Goal: Information Seeking & Learning: Learn about a topic

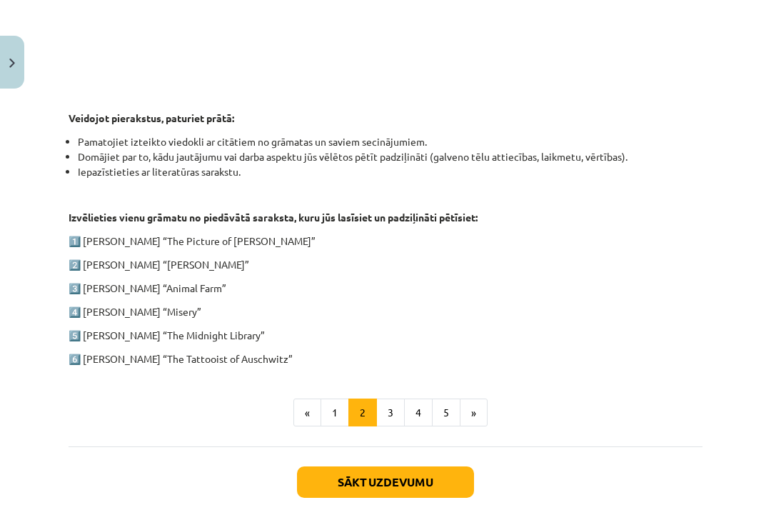
scroll to position [657, 0]
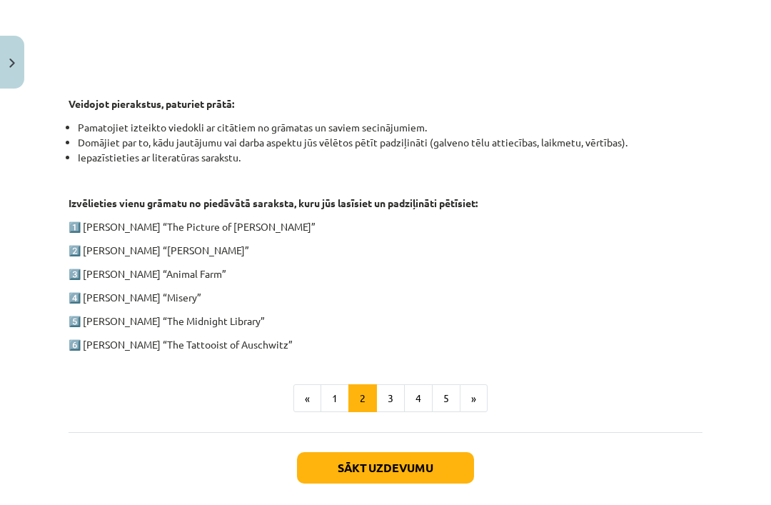
click at [389, 391] on button "3" at bounding box center [390, 398] width 29 height 29
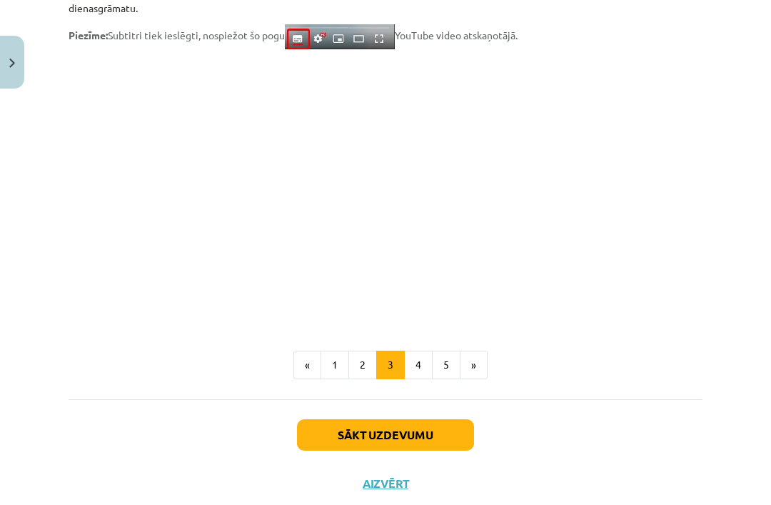
click at [331, 373] on button "1" at bounding box center [335, 365] width 29 height 29
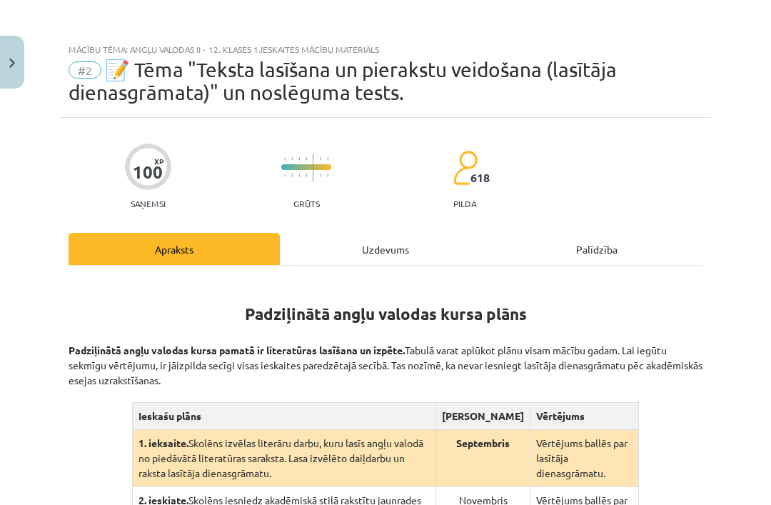
scroll to position [0, 0]
click at [18, 56] on button "Close" at bounding box center [12, 62] width 24 height 53
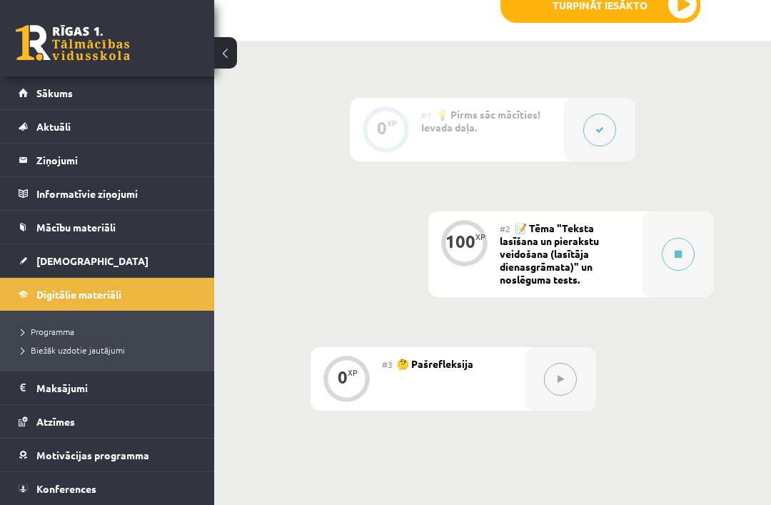
click at [103, 260] on link "[DEMOGRAPHIC_DATA]" at bounding box center [108, 260] width 178 height 33
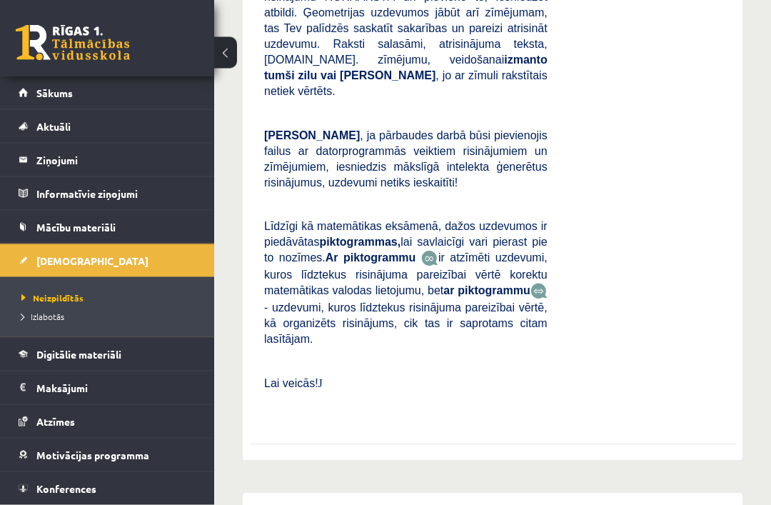
scroll to position [733, 0]
click at [161, 358] on link "Digitālie materiāli" at bounding box center [108, 354] width 178 height 33
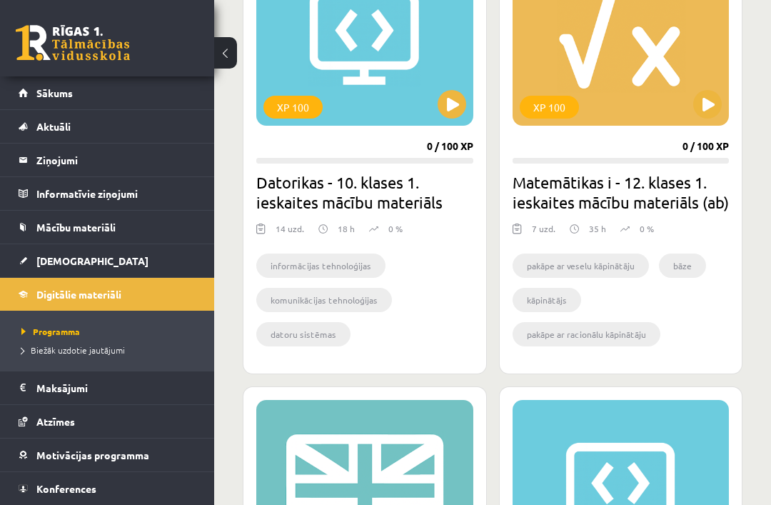
scroll to position [1378, 0]
click at [682, 114] on button at bounding box center [708, 105] width 29 height 29
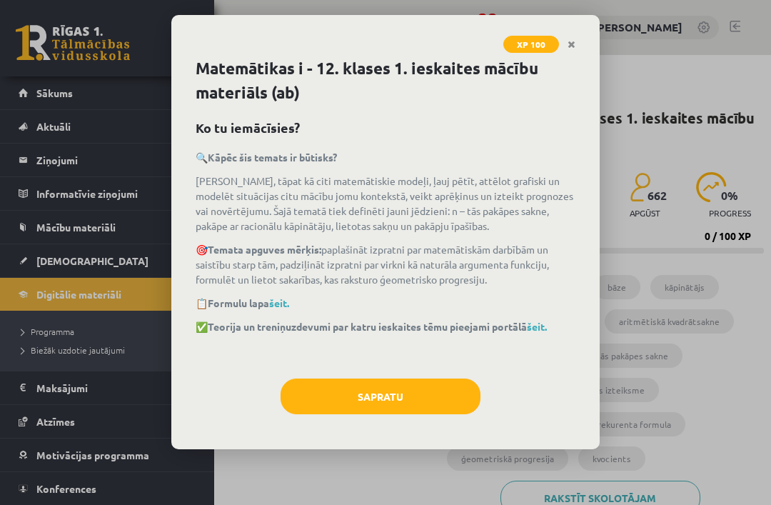
click at [460, 393] on button "Sapratu" at bounding box center [381, 397] width 200 height 36
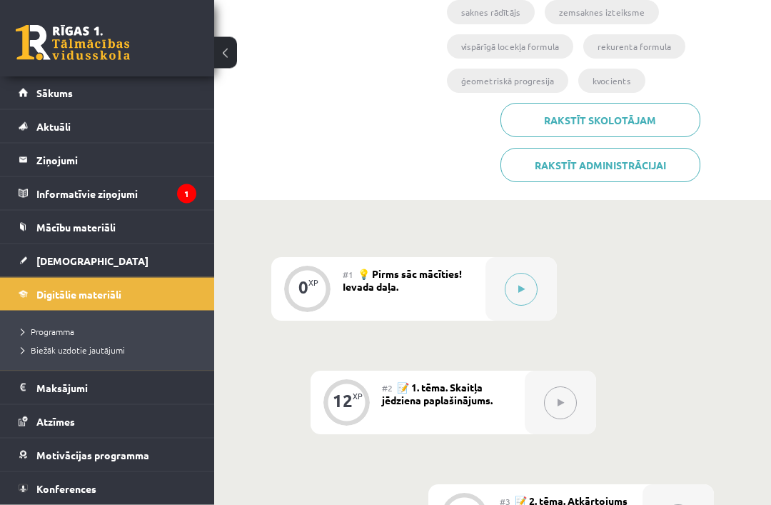
click at [521, 289] on icon at bounding box center [522, 290] width 6 height 9
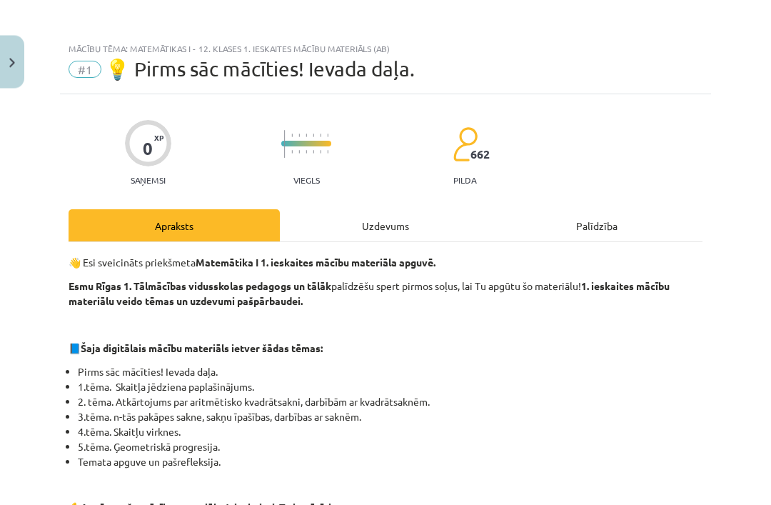
scroll to position [378, 0]
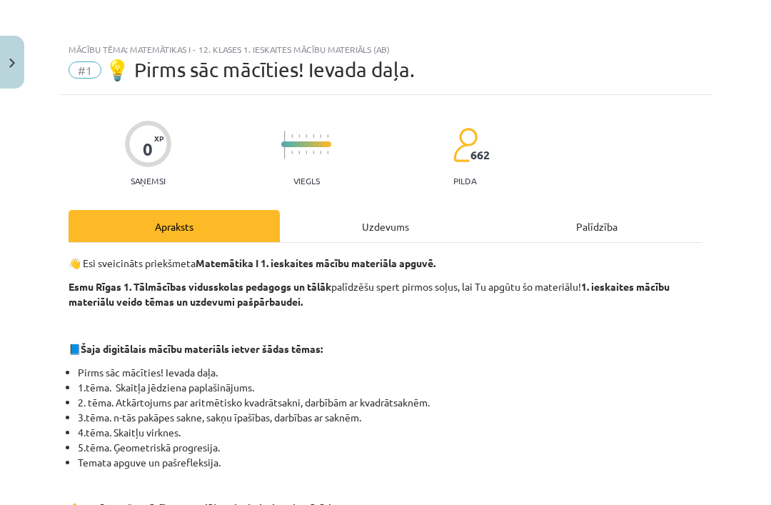
click at [422, 231] on div "Uzdevums" at bounding box center [385, 226] width 211 height 32
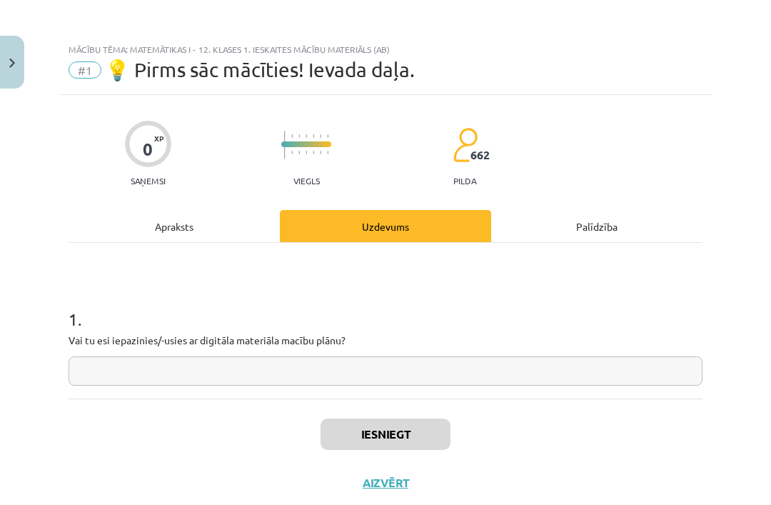
click at [489, 369] on input "text" at bounding box center [386, 370] width 634 height 29
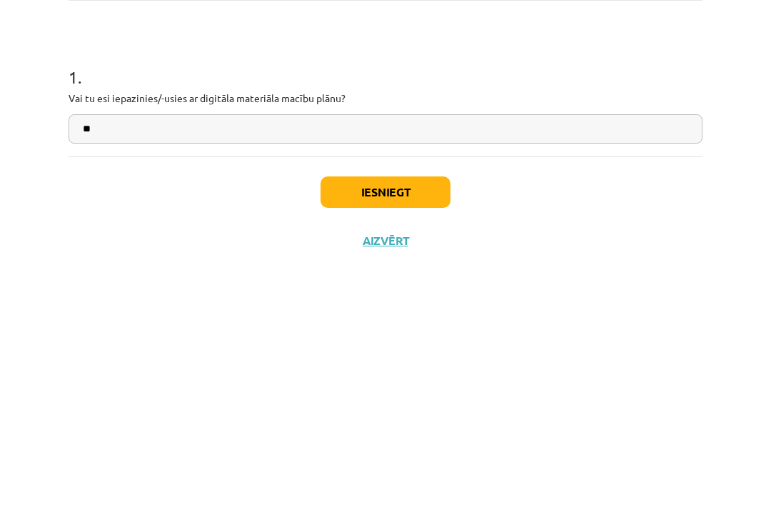
type input "**"
click at [408, 419] on button "Iesniegt" at bounding box center [386, 434] width 130 height 31
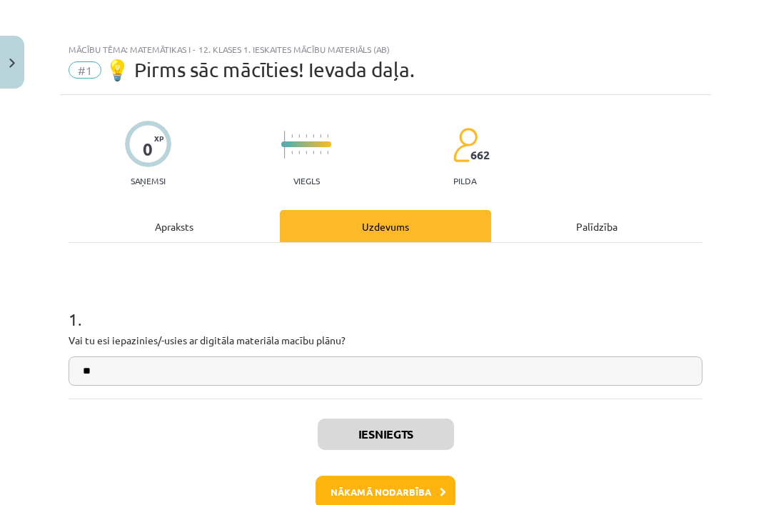
click at [424, 500] on button "Nākamā nodarbība" at bounding box center [386, 492] width 140 height 33
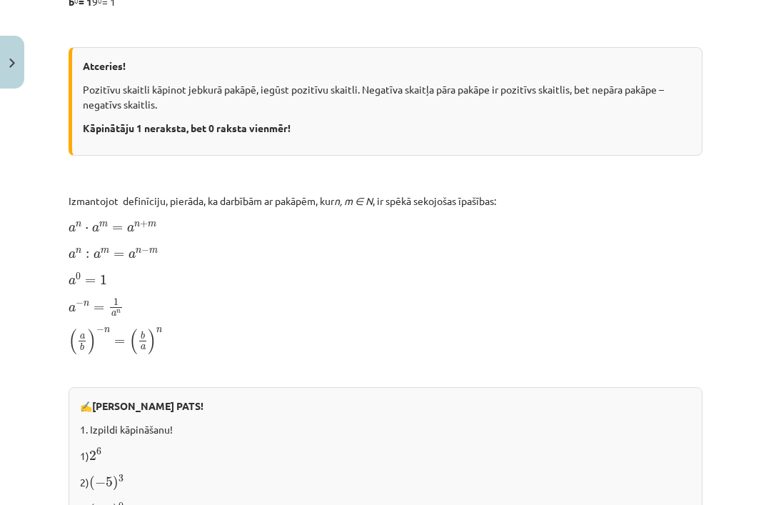
scroll to position [856, 0]
click at [511, 368] on p at bounding box center [386, 371] width 634 height 15
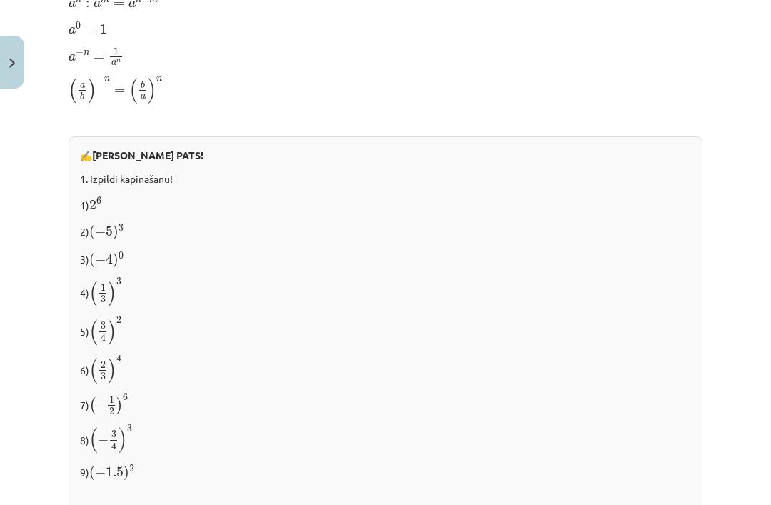
scroll to position [1108, 0]
